Goal: Information Seeking & Learning: Learn about a topic

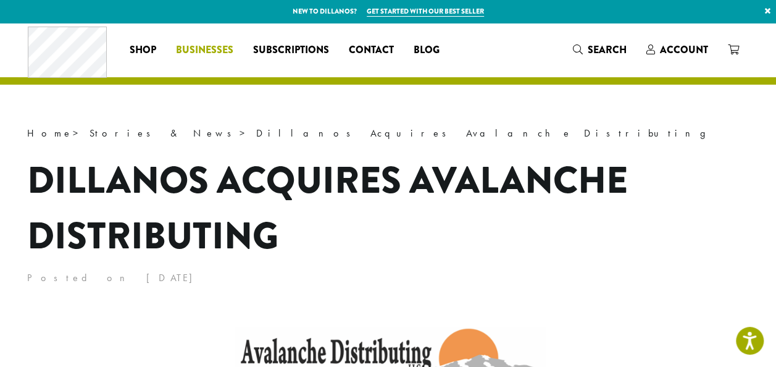
click at [211, 52] on span "Businesses" at bounding box center [204, 50] width 57 height 15
